Goal: Information Seeking & Learning: Learn about a topic

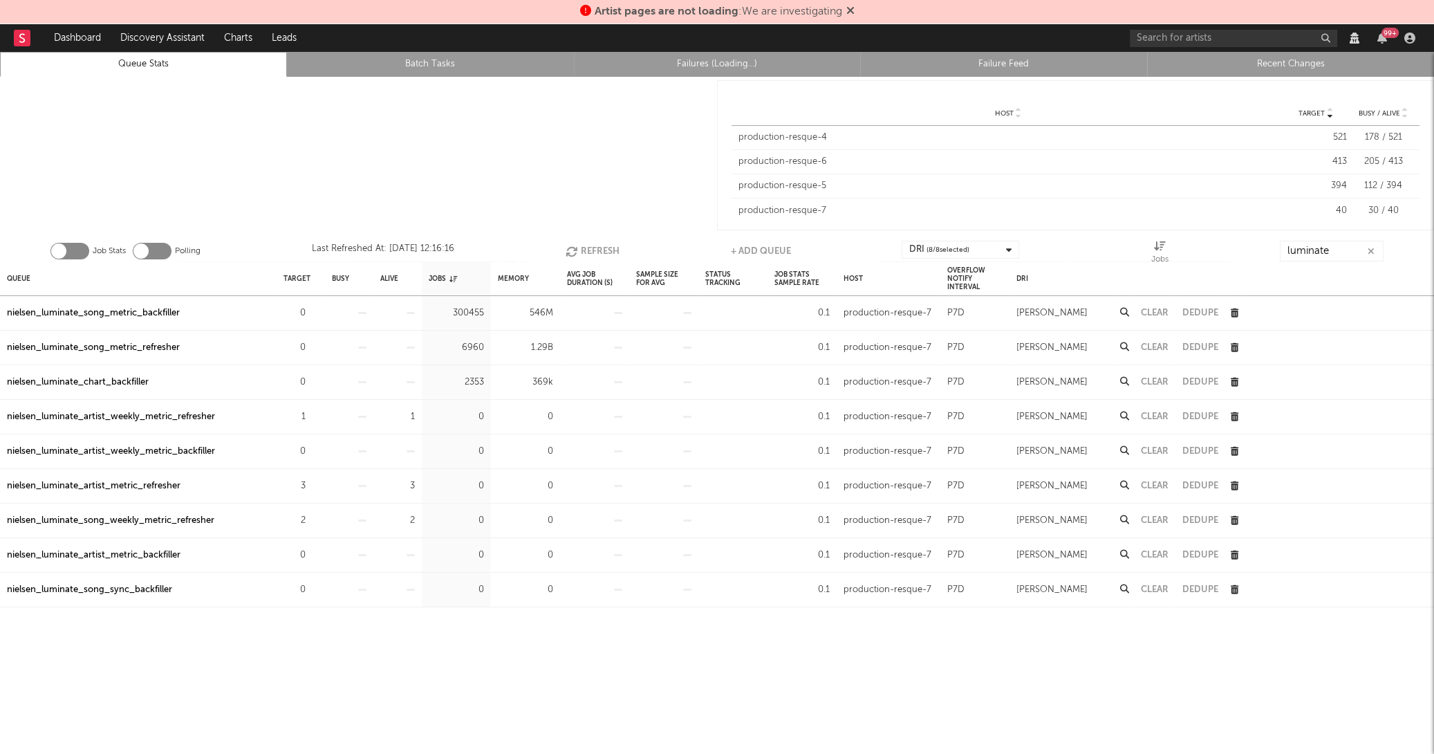
click at [799, 187] on div "production-resque-5" at bounding box center [1007, 186] width 539 height 14
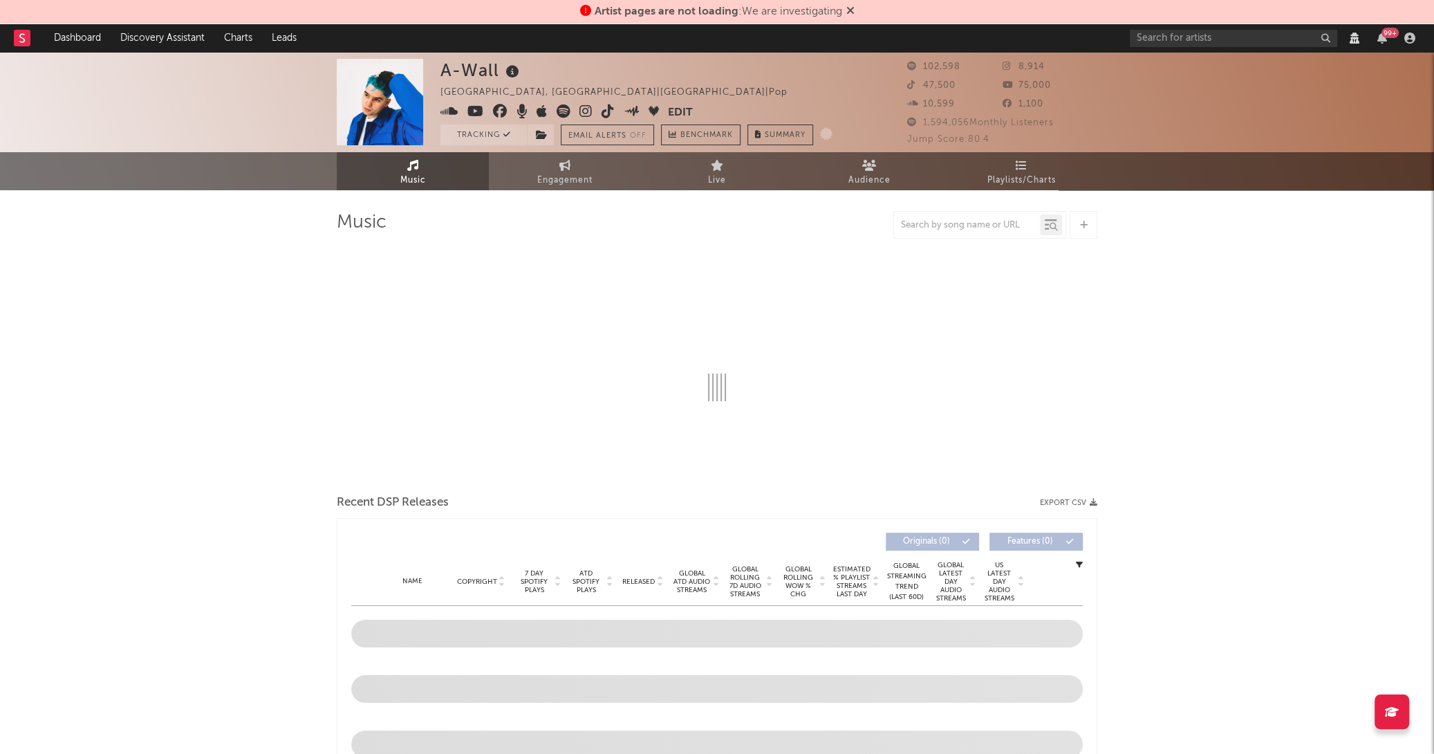
select select "View all"
click at [549, 163] on link "Engagement" at bounding box center [565, 171] width 152 height 38
select select "1w"
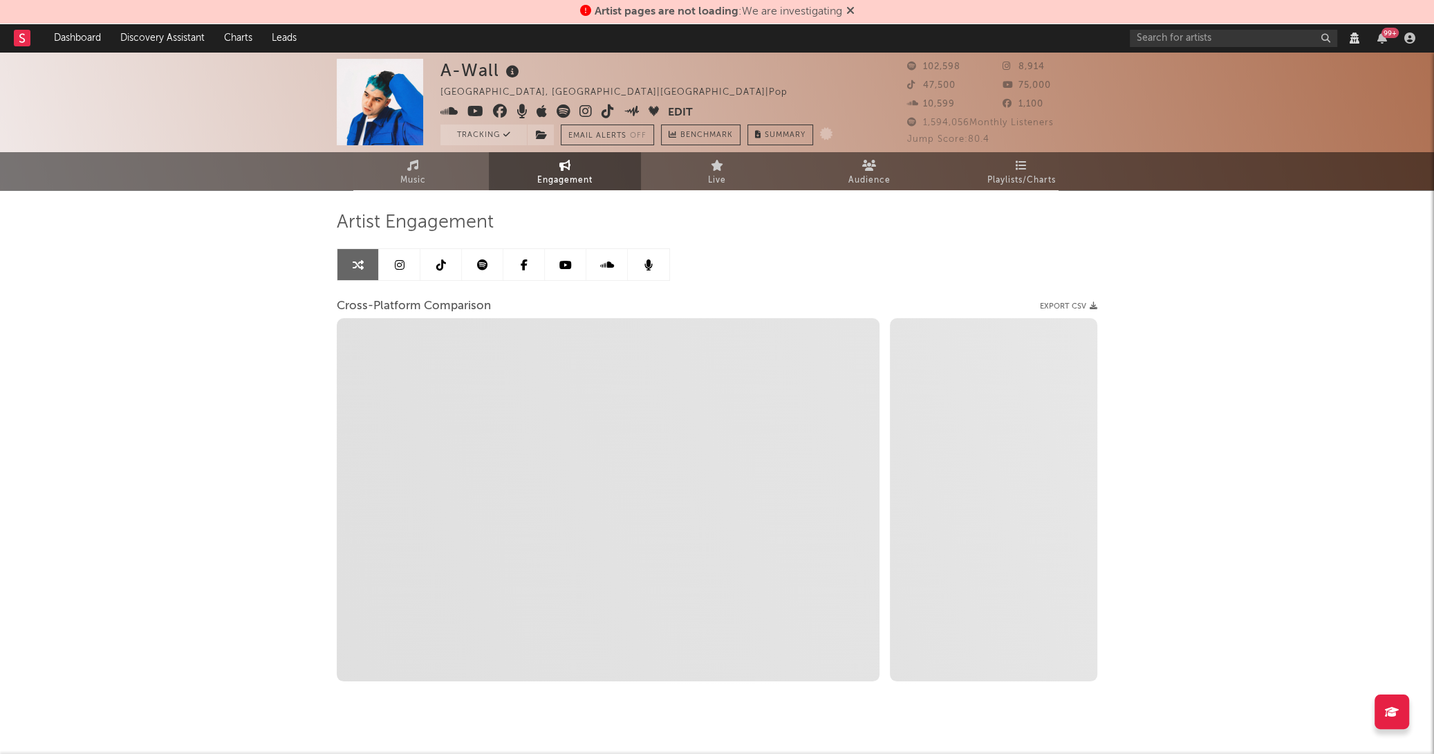
click at [449, 264] on link at bounding box center [440, 264] width 41 height 31
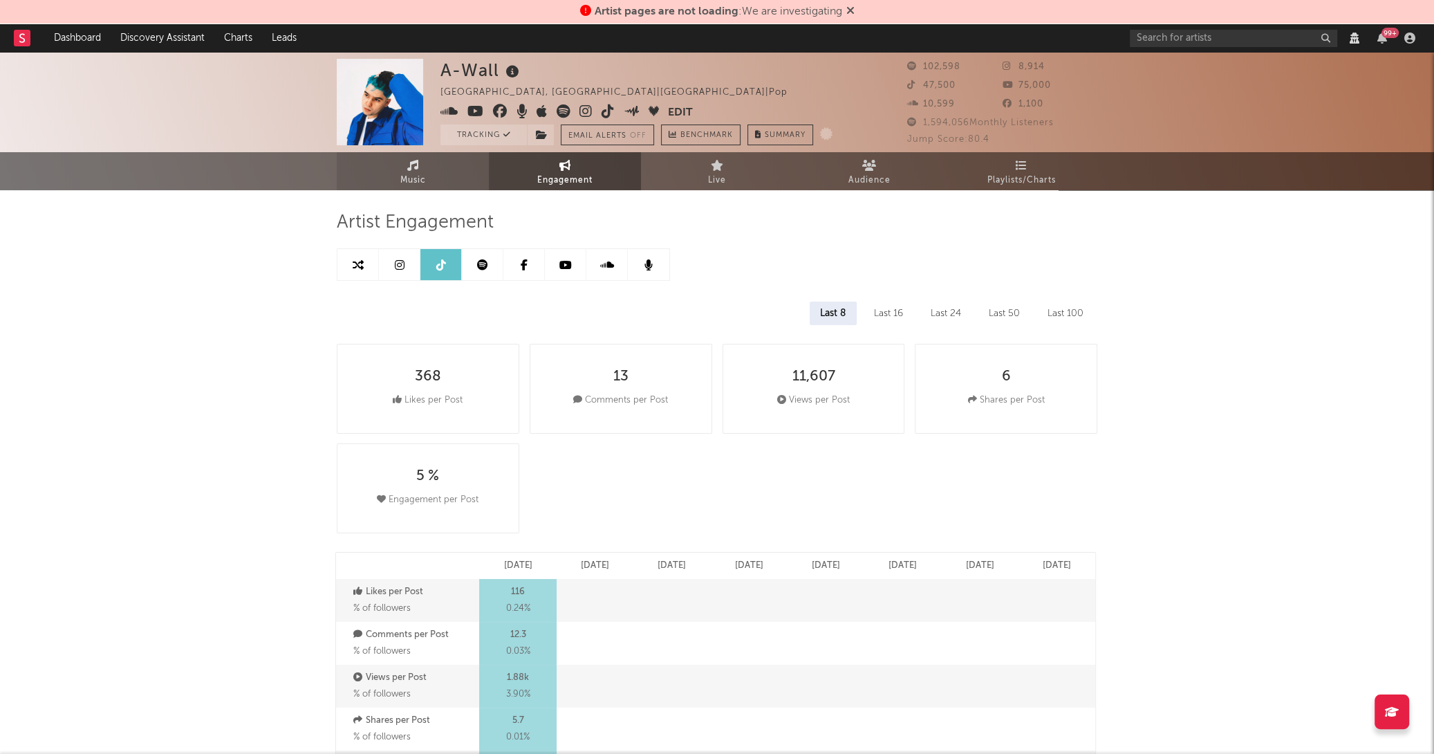
select select "6m"
click at [420, 186] on span "Music" at bounding box center [413, 180] width 26 height 17
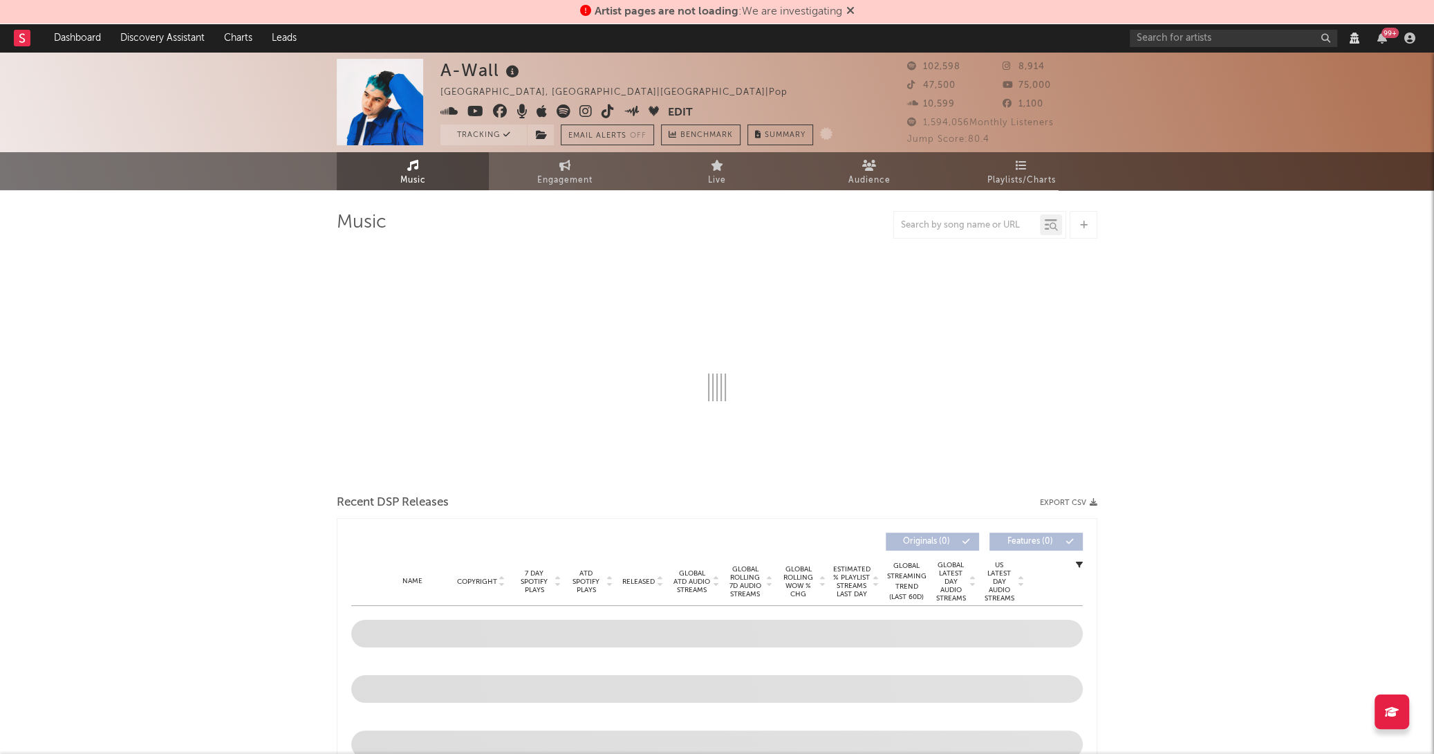
select select "6m"
select select "View all"
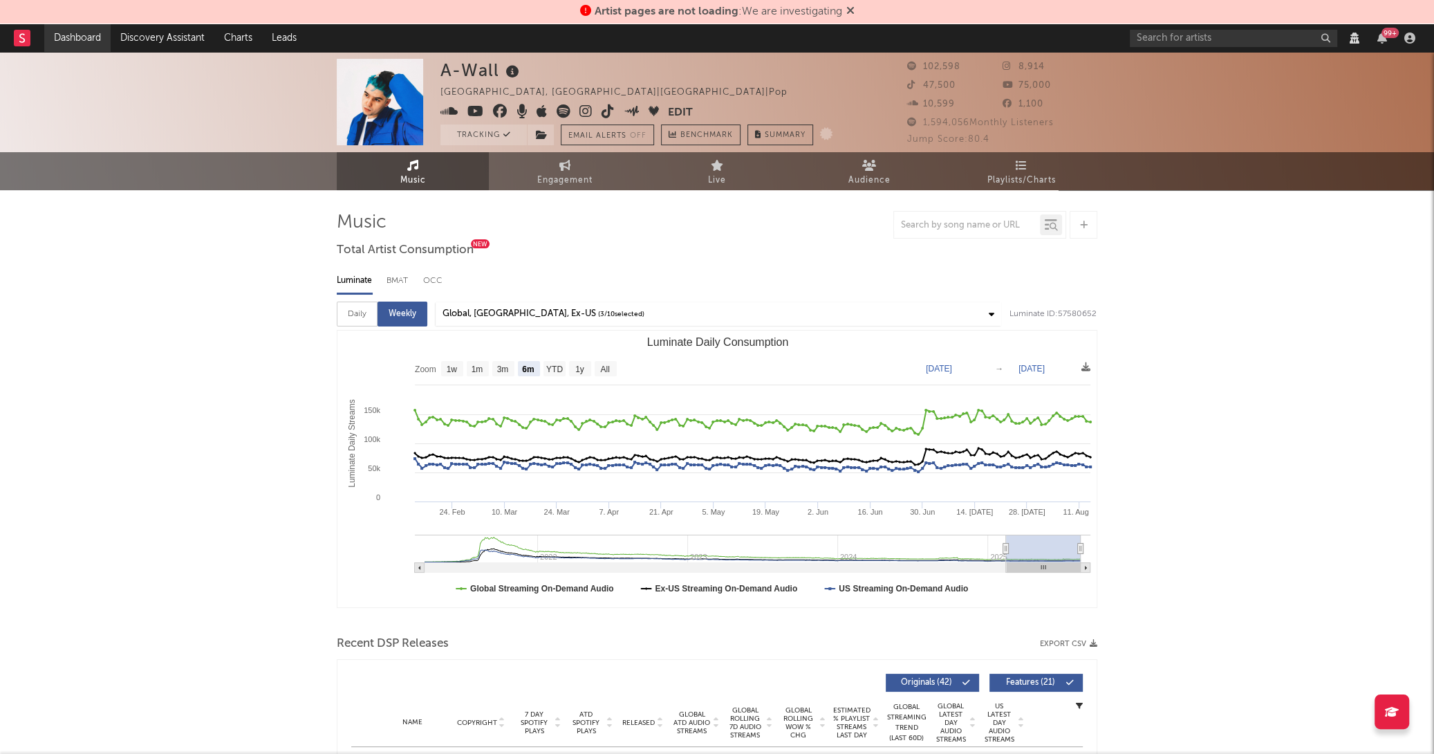
click at [68, 45] on link "Dashboard" at bounding box center [77, 38] width 66 height 28
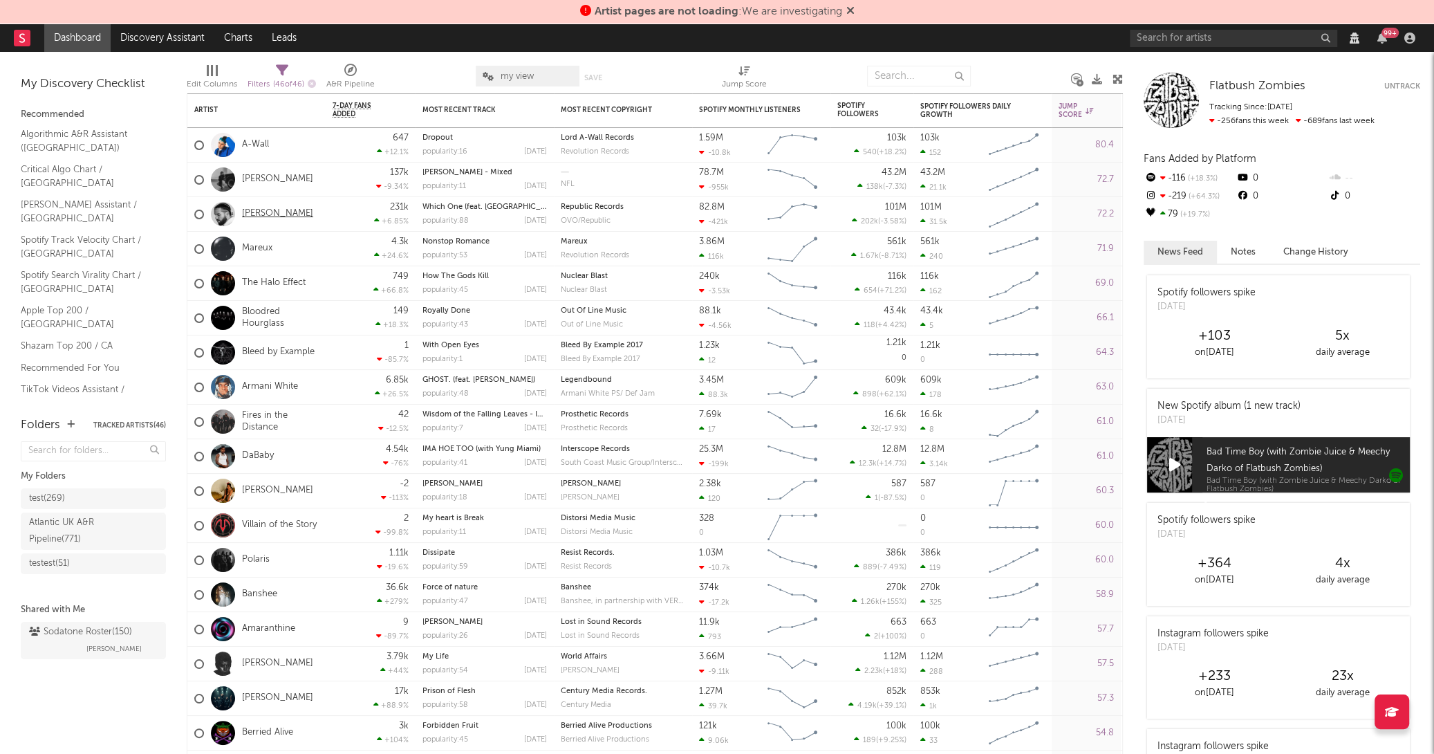
click at [245, 211] on link "[PERSON_NAME]" at bounding box center [277, 214] width 71 height 12
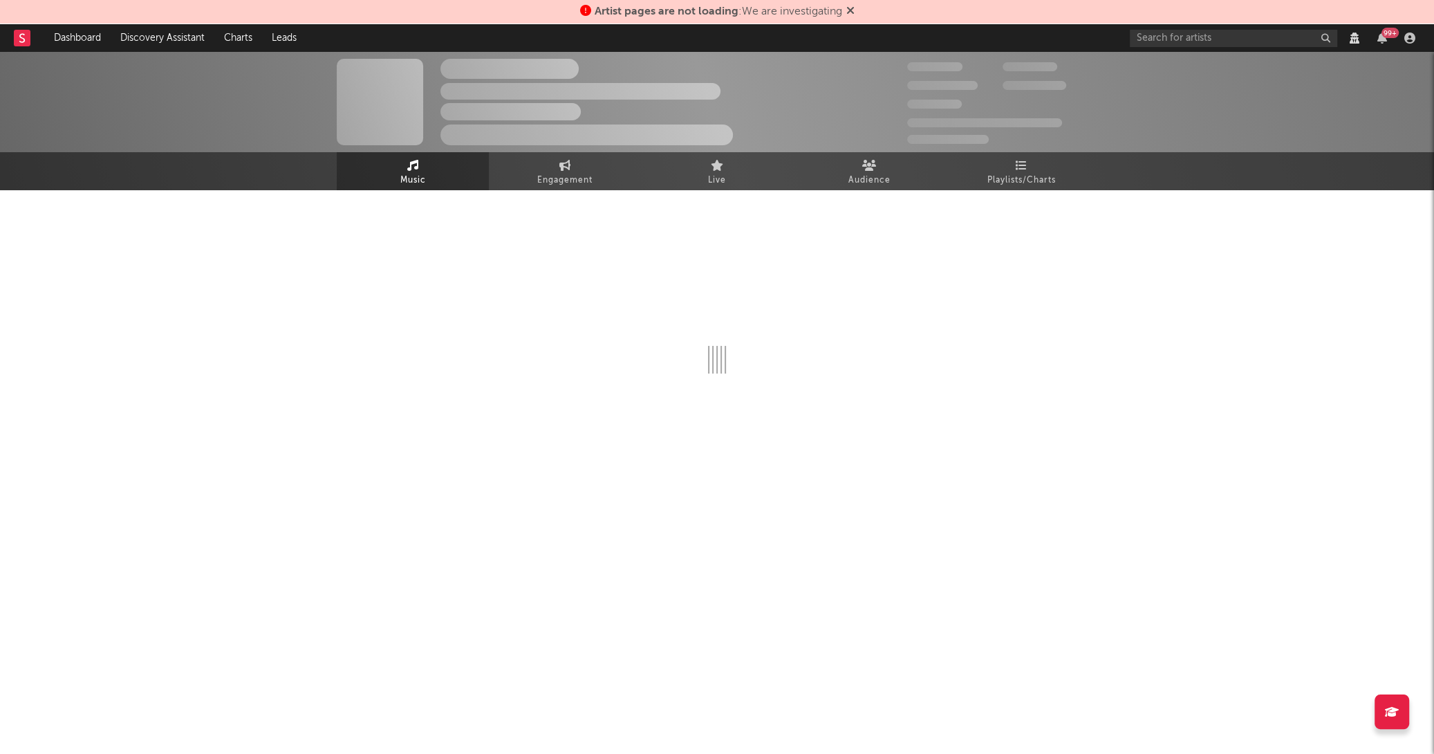
select select "View all"
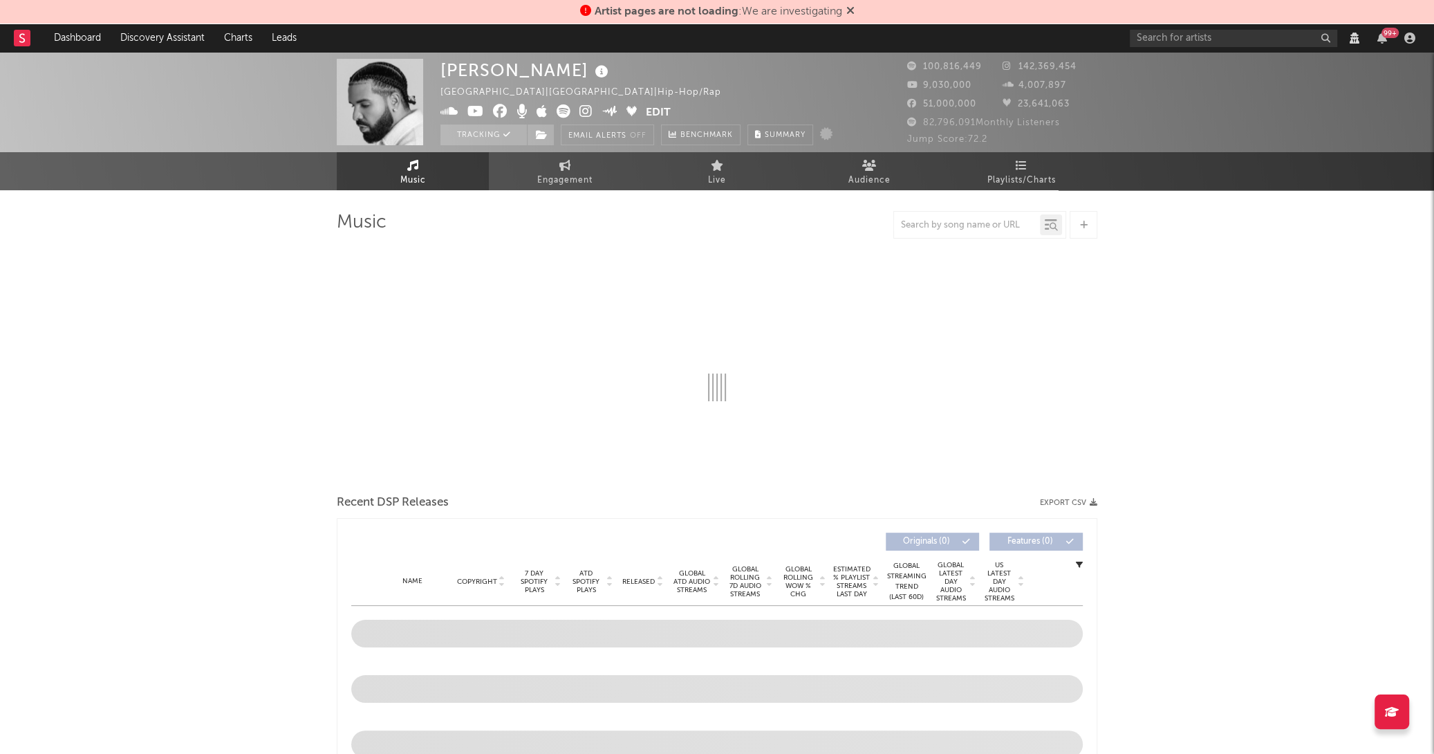
select select "View all"
select select "6m"
select select "View all"
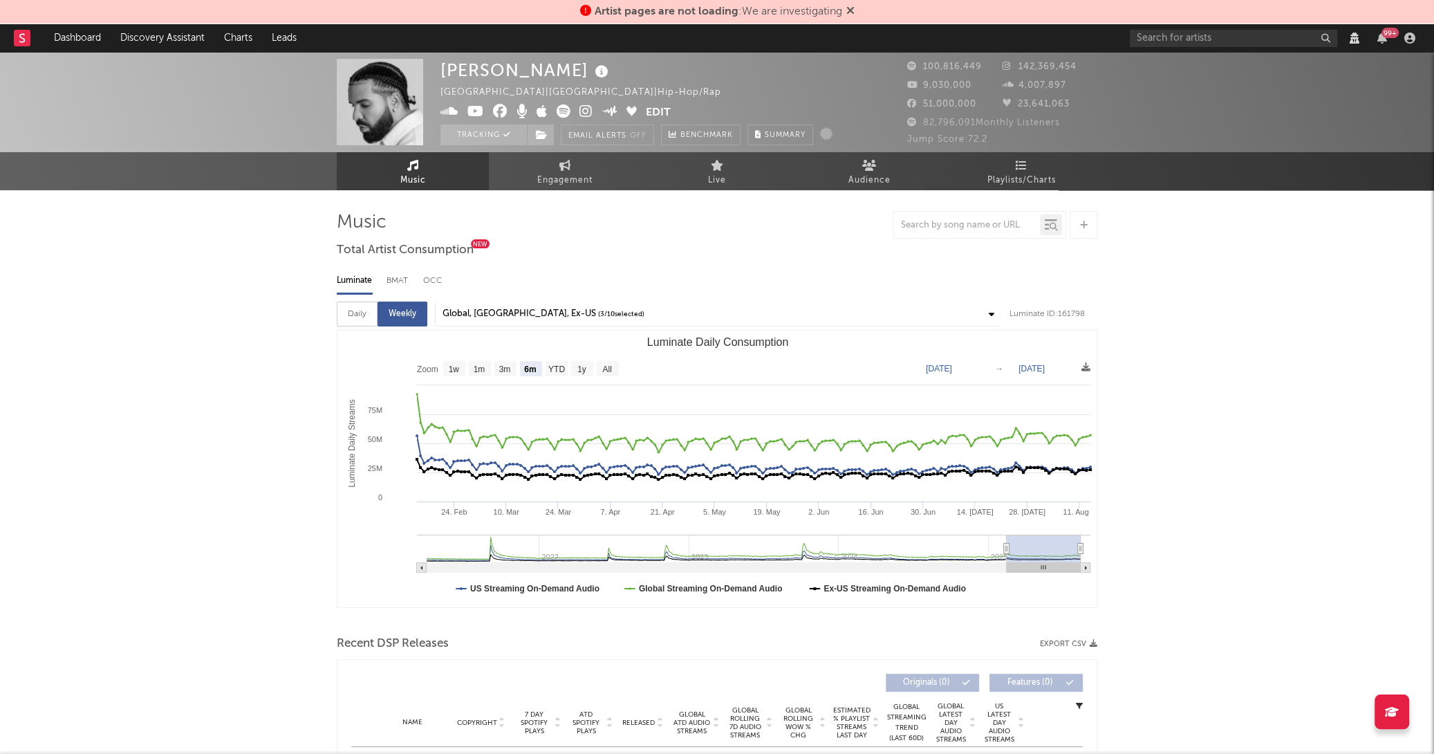
select select "View all"
select select "6m"
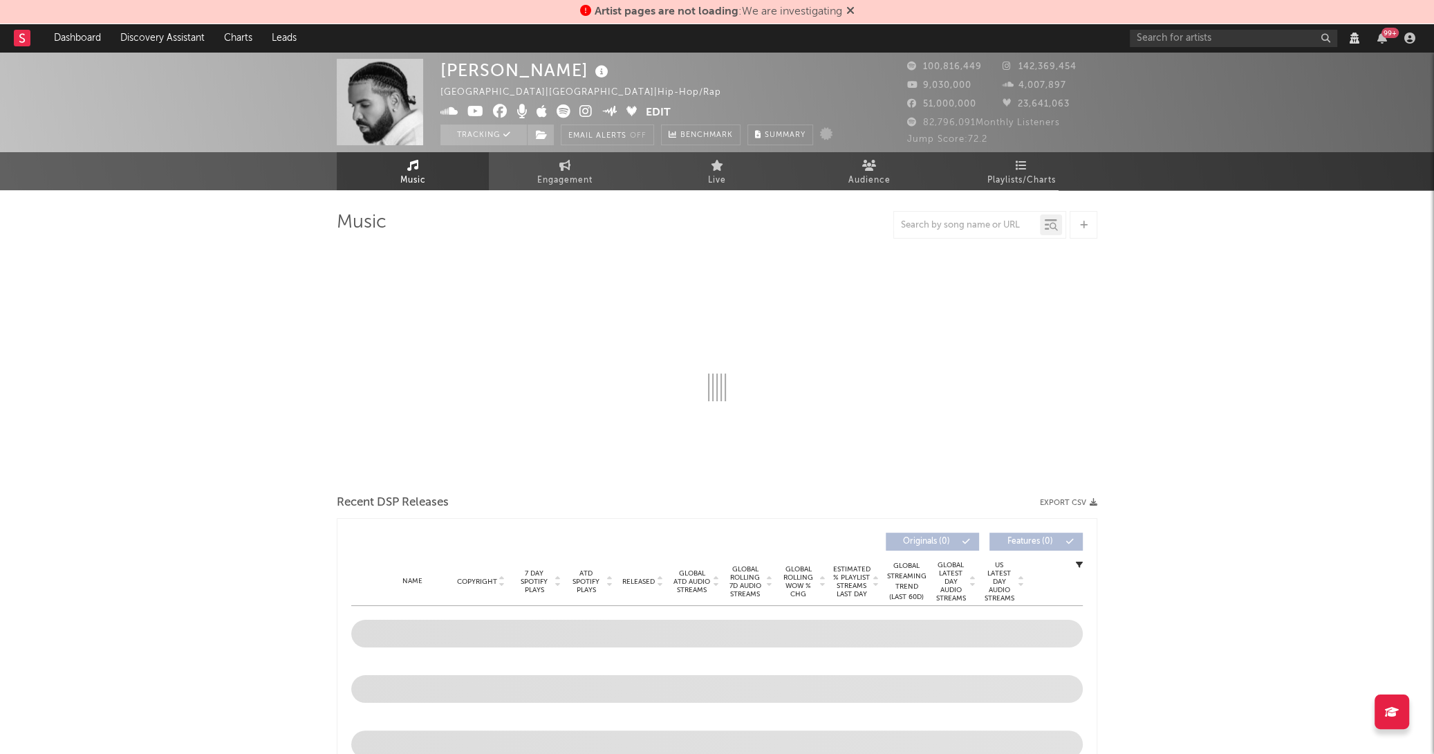
select select "View all"
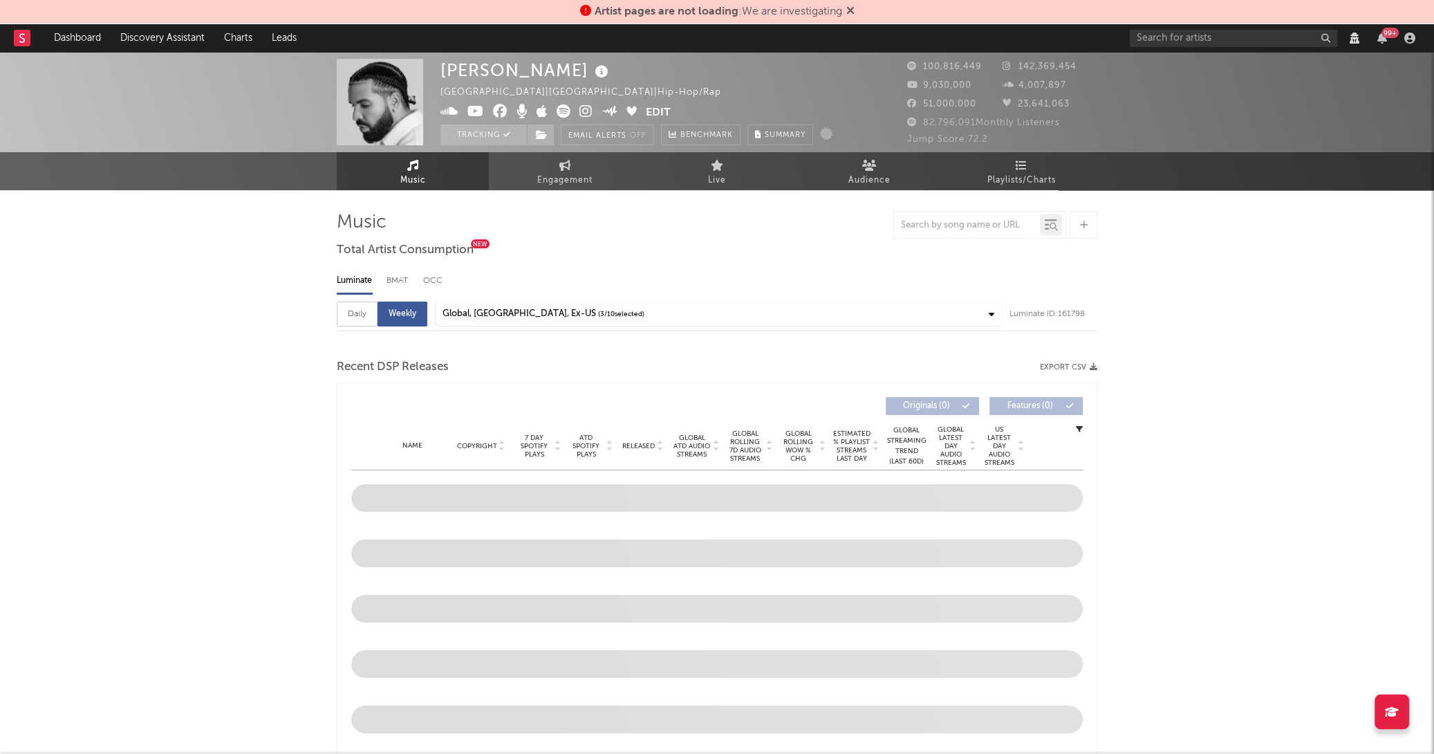
select select "6m"
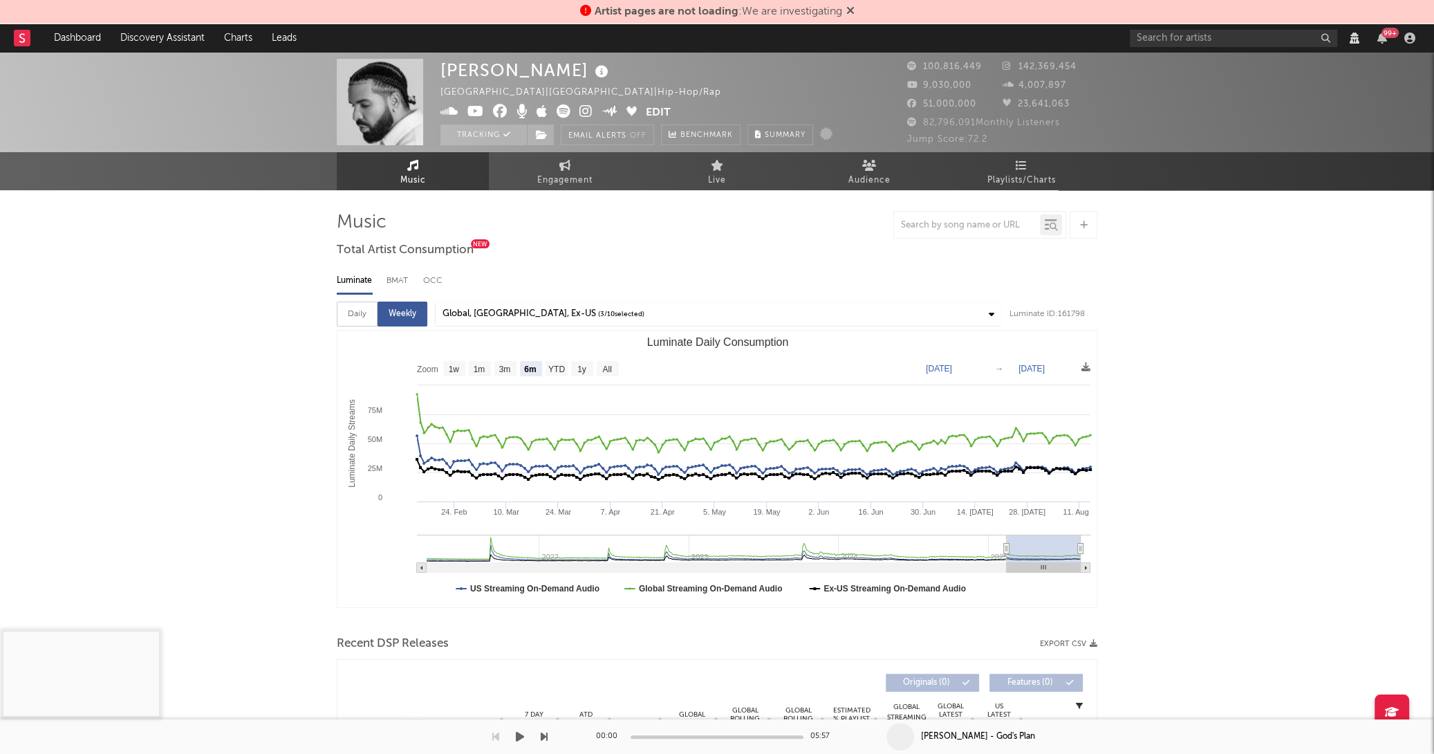
select select "View all"
select select "6m"
